Goal: Transaction & Acquisition: Purchase product/service

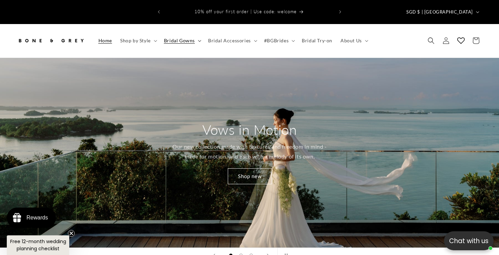
click at [192, 38] on span "Bridal Gowns" at bounding box center [179, 41] width 31 height 6
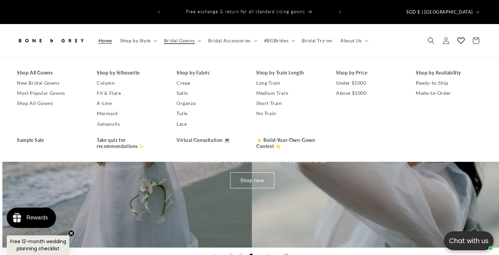
scroll to position [0, 997]
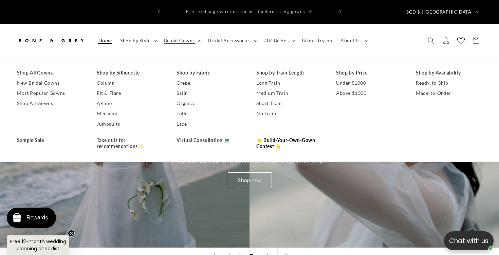
click at [287, 136] on link "⭐ Build-Your-Own-Gown Contest ⭐" at bounding box center [289, 143] width 66 height 16
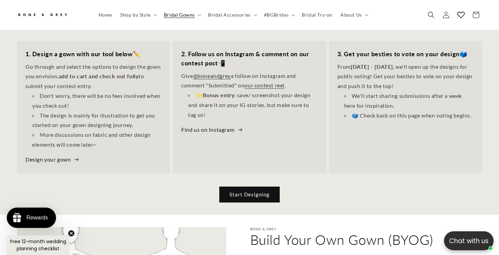
scroll to position [242, 0]
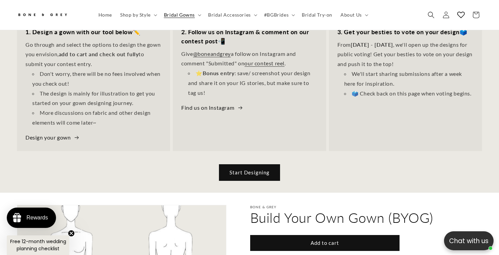
click at [267, 165] on link "Start Designing" at bounding box center [249, 173] width 60 height 16
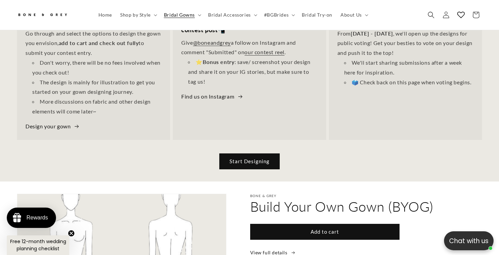
scroll to position [235, 0]
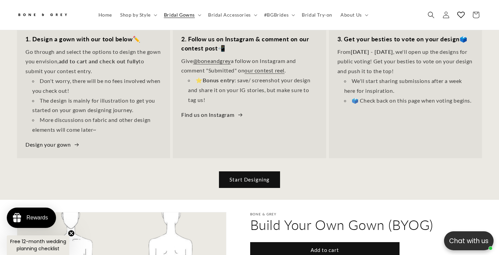
click at [232, 172] on link "Start Designing" at bounding box center [249, 180] width 60 height 16
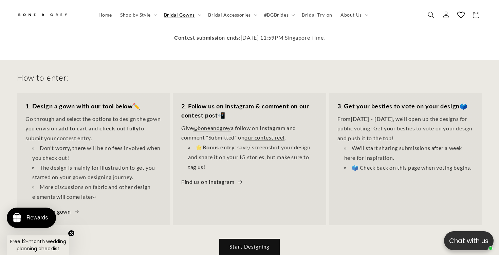
scroll to position [0, 338]
click at [66, 206] on div "1. Design a gown with our tool below ✏️ Go through and select the options to de…" at bounding box center [93, 159] width 153 height 132
click at [66, 207] on link "Design your gown" at bounding box center [52, 212] width 54 height 10
click at [135, 17] on span "Shop by Style" at bounding box center [135, 15] width 31 height 6
click at [191, 18] on summary "Bridal Gowns" at bounding box center [182, 15] width 44 height 14
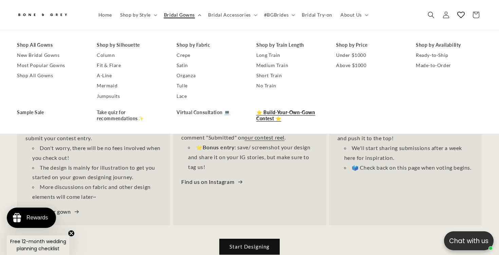
scroll to position [0, 0]
click at [35, 116] on link "Sample Sale" at bounding box center [50, 113] width 66 height 10
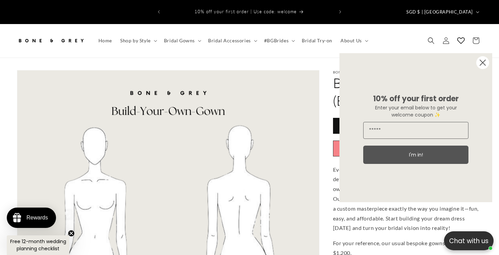
click at [482, 64] on circle "Close dialog" at bounding box center [482, 62] width 13 height 13
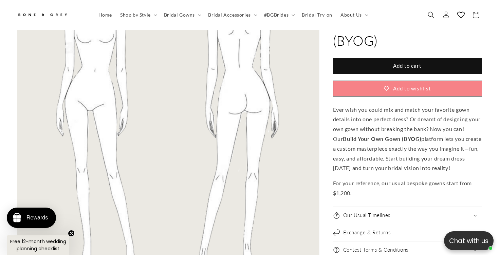
scroll to position [169, 0]
click at [382, 75] on form "Add to cart Add to wishlist" at bounding box center [407, 77] width 149 height 39
click at [382, 74] on button "Add to cart" at bounding box center [407, 66] width 149 height 16
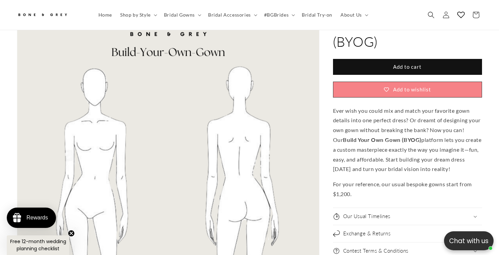
scroll to position [0, 0]
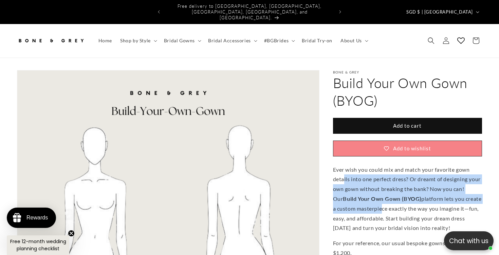
drag, startPoint x: 343, startPoint y: 171, endPoint x: 397, endPoint y: 201, distance: 62.7
click at [398, 201] on p "Ever wish you could mix and match your favorite gown details into one perfect d…" at bounding box center [407, 199] width 149 height 69
click at [397, 201] on p "Ever wish you could mix and match your favorite gown details into one perfect d…" at bounding box center [407, 199] width 149 height 69
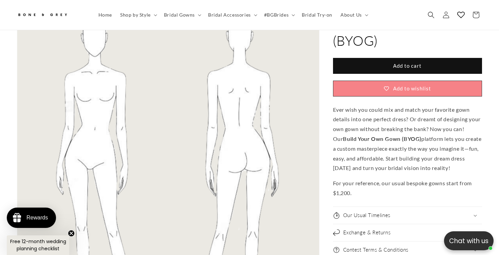
scroll to position [116, 0]
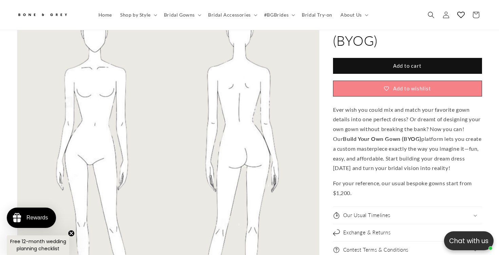
click at [396, 216] on div "Our Usual Timelines" at bounding box center [407, 215] width 149 height 7
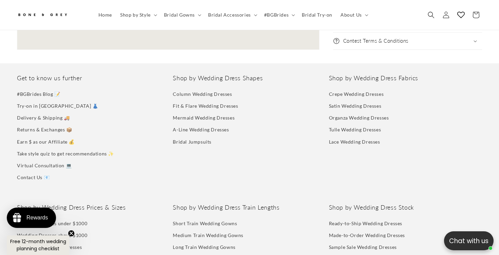
scroll to position [454, 0]
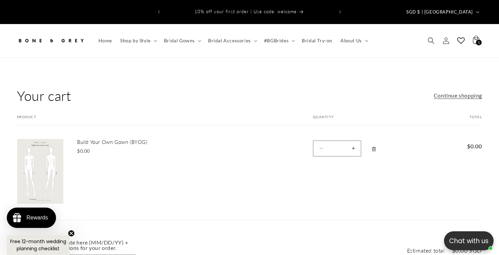
click at [45, 153] on img at bounding box center [40, 171] width 46 height 65
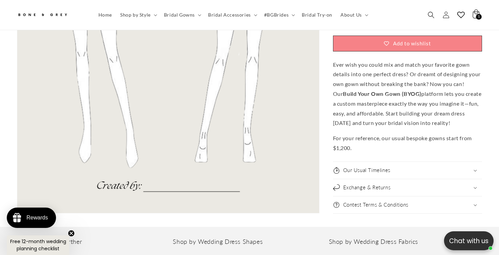
scroll to position [554, 0]
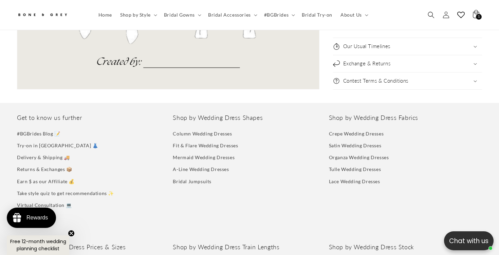
scroll to position [369, 0]
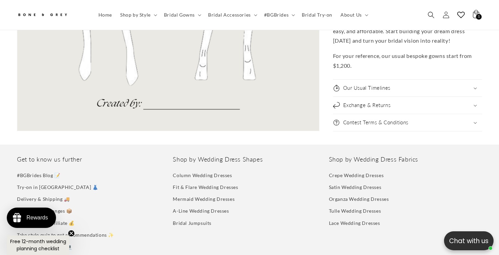
click at [17, 131] on button "Open media 1 in modal" at bounding box center [17, 131] width 0 height 0
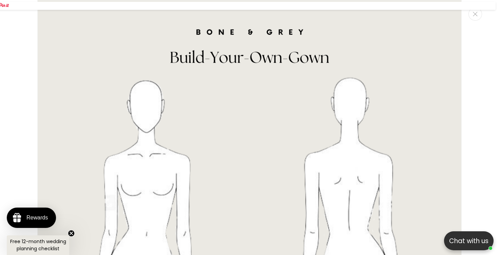
scroll to position [0, 169]
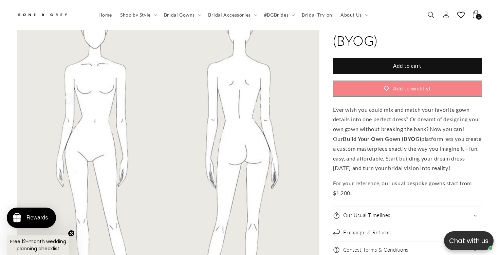
scroll to position [117, 0]
click at [474, 14] on icon at bounding box center [475, 15] width 16 height 16
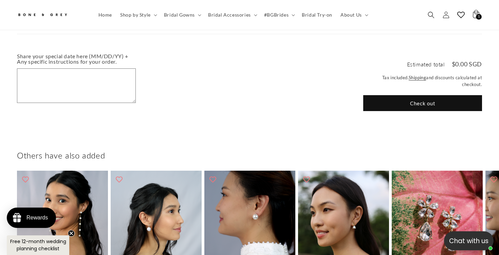
scroll to position [184, 0]
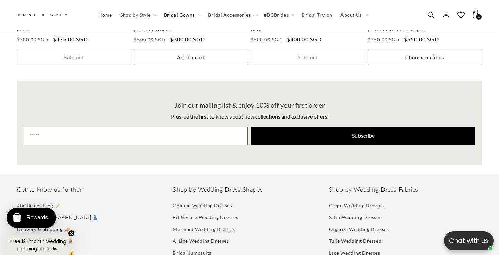
scroll to position [1509, 0]
